Goal: Transaction & Acquisition: Obtain resource

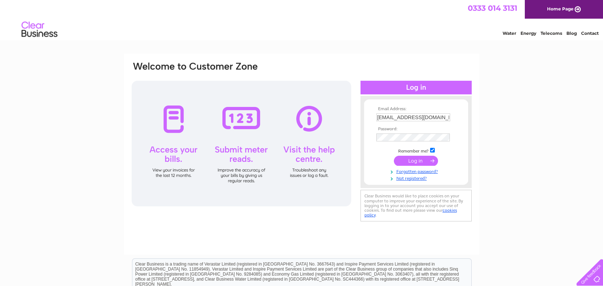
click at [415, 162] on input "submit" at bounding box center [416, 161] width 44 height 10
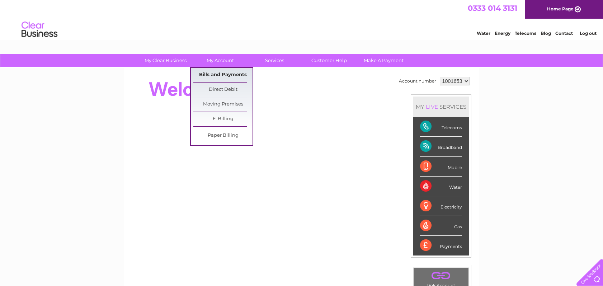
click at [217, 74] on link "Bills and Payments" at bounding box center [222, 75] width 59 height 14
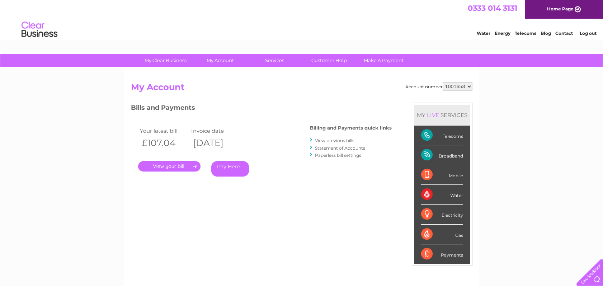
click at [179, 170] on link "." at bounding box center [169, 166] width 62 height 10
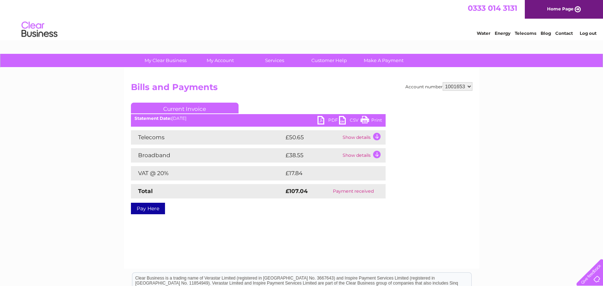
click at [330, 119] on link "PDF" at bounding box center [328, 121] width 22 height 10
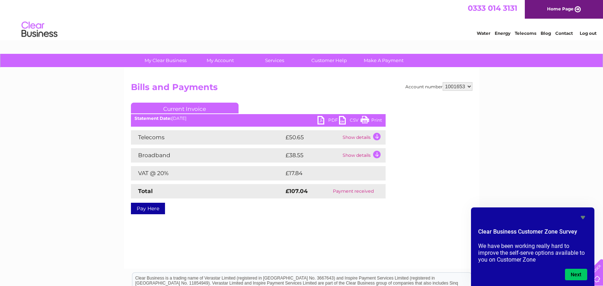
click at [537, 106] on div "My Clear Business Login Details My Details My Preferences Link Account My Accou…" at bounding box center [301, 222] width 603 height 337
click at [340, 58] on link "Customer Help" at bounding box center [328, 60] width 59 height 13
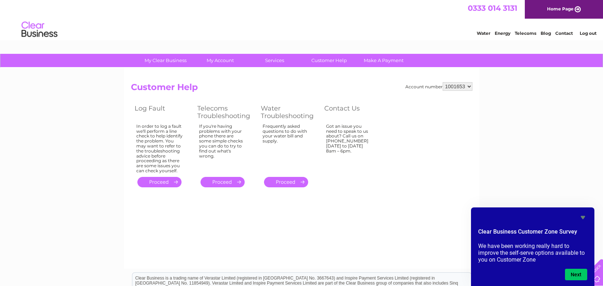
click at [585, 34] on link "Log out" at bounding box center [587, 32] width 17 height 5
